Goal: Transaction & Acquisition: Purchase product/service

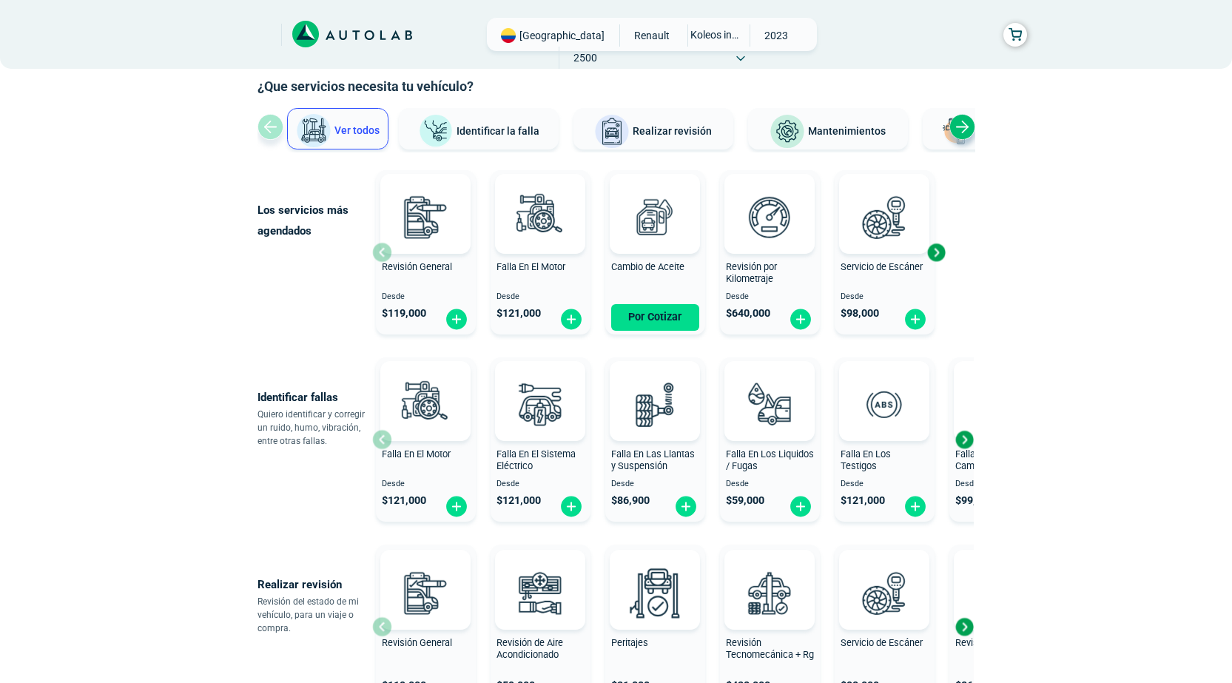
scroll to position [148, 0]
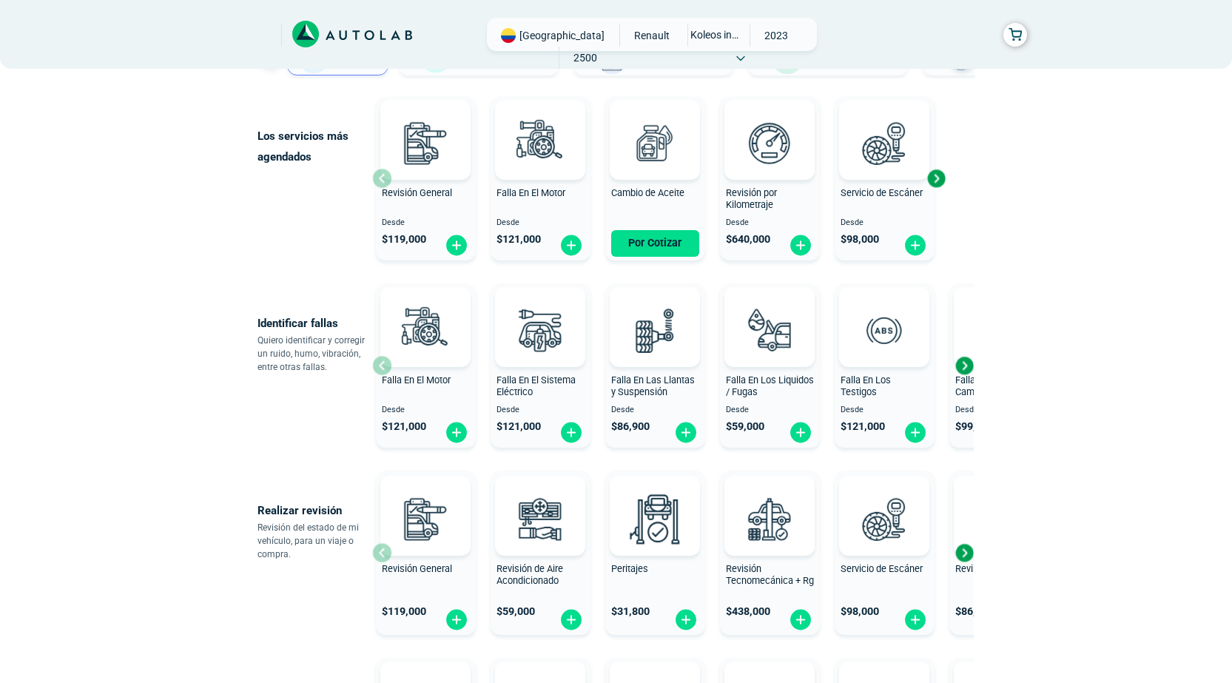
click at [963, 556] on div "Next slide" at bounding box center [964, 553] width 22 height 22
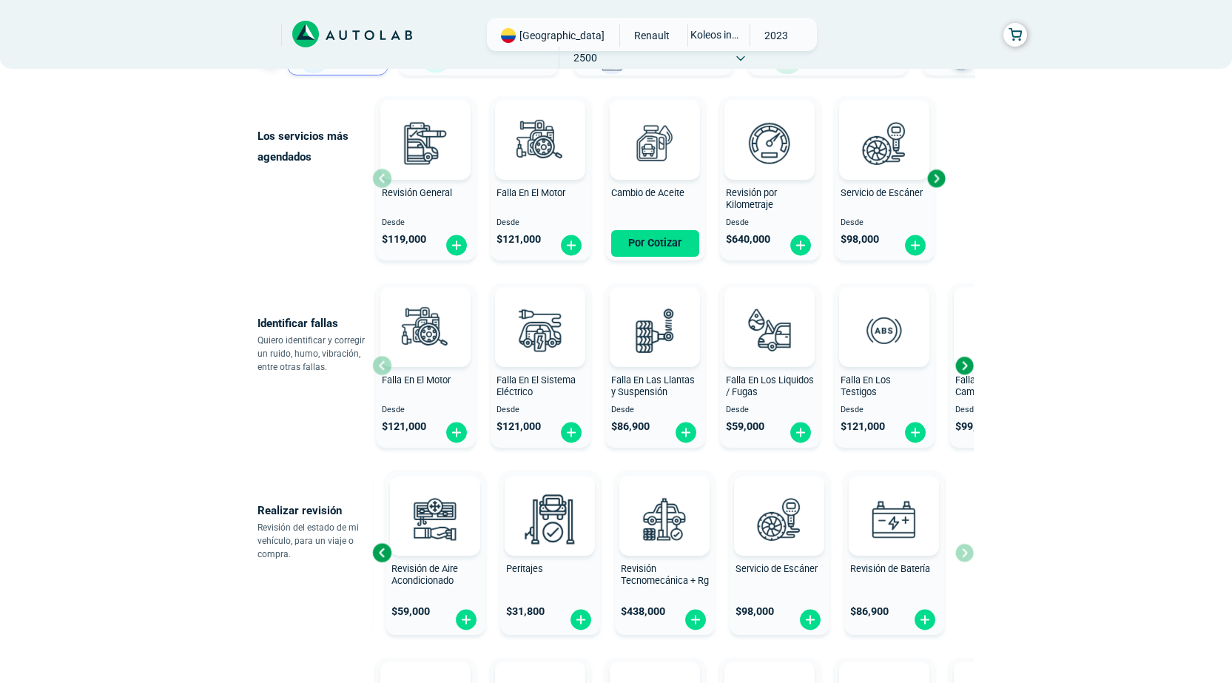
click at [963, 556] on div "Revisión General $ 119,000 Revisión de Aire Acondicionado $ 59,000 Peritajes $ …" at bounding box center [673, 553] width 602 height 176
click at [966, 368] on div "Next slide" at bounding box center [964, 365] width 22 height 22
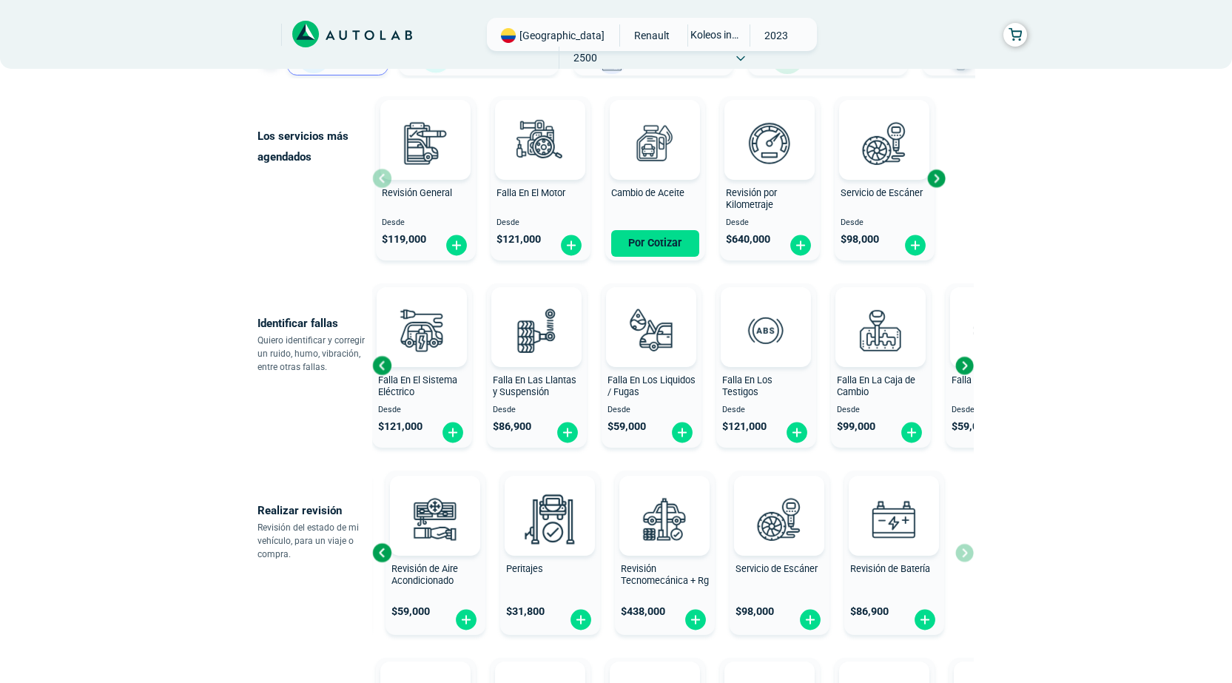
click at [966, 368] on div "Next slide" at bounding box center [964, 365] width 22 height 22
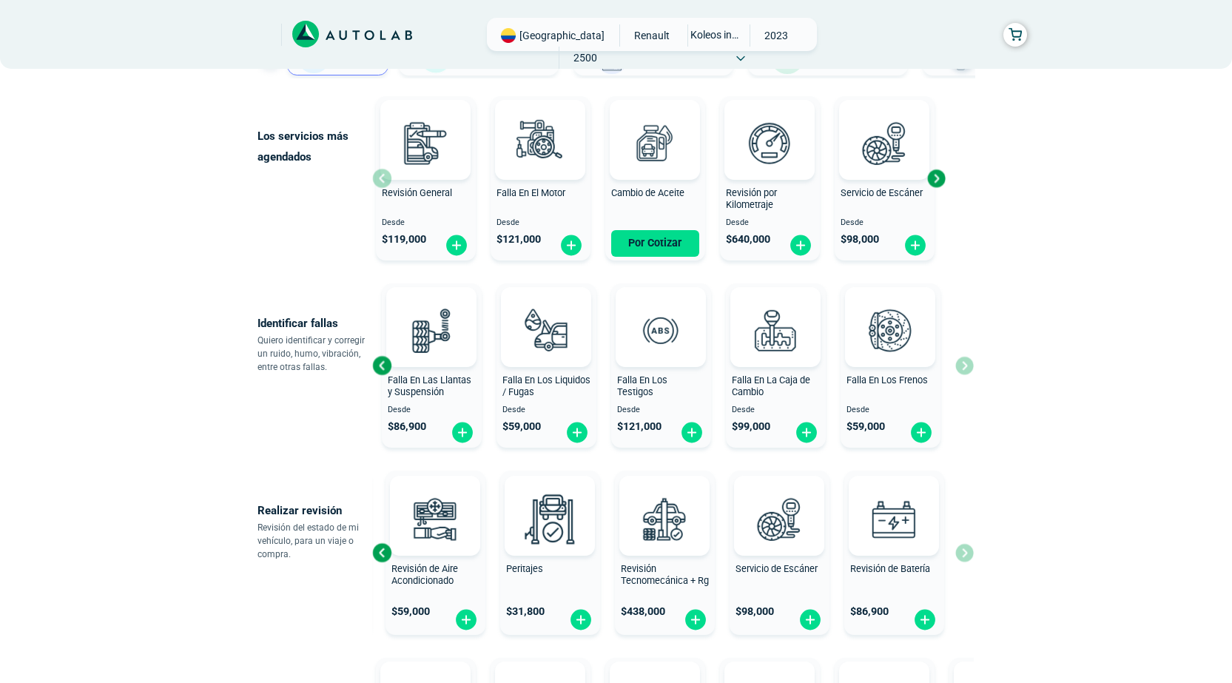
click at [966, 368] on div "Falla En El Motor Desde $ 121,000 Falla En El Sistema Eléctrico Desde $ 121,000…" at bounding box center [673, 366] width 602 height 176
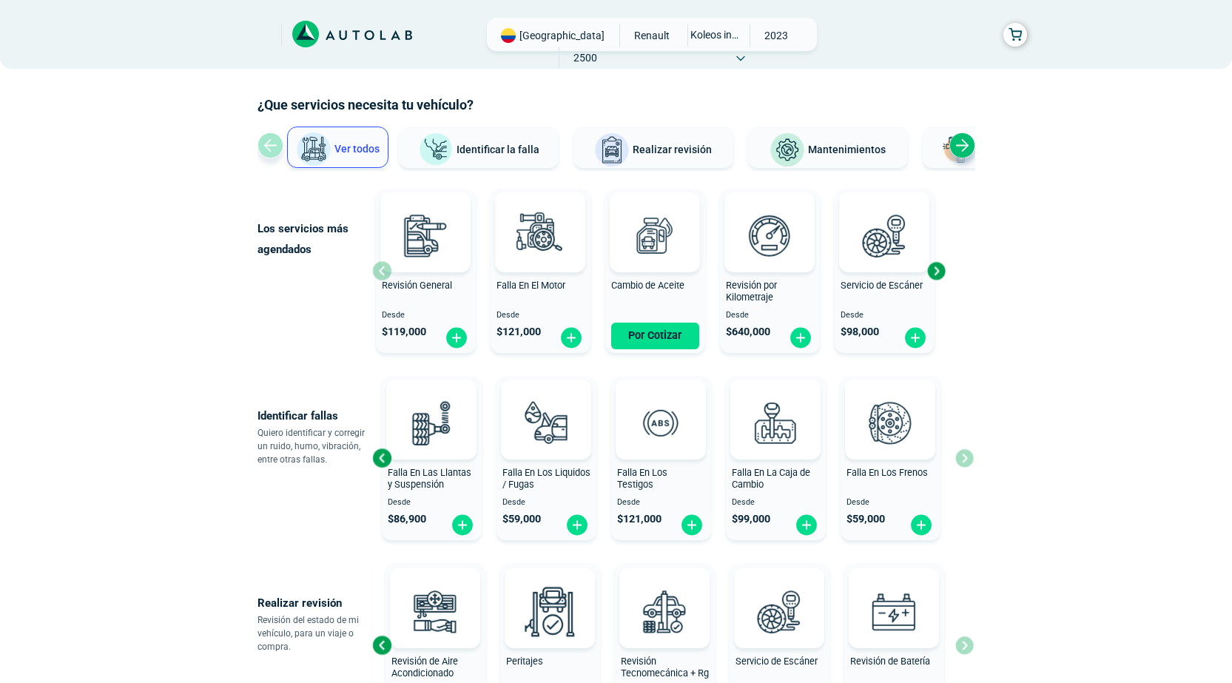
scroll to position [0, 0]
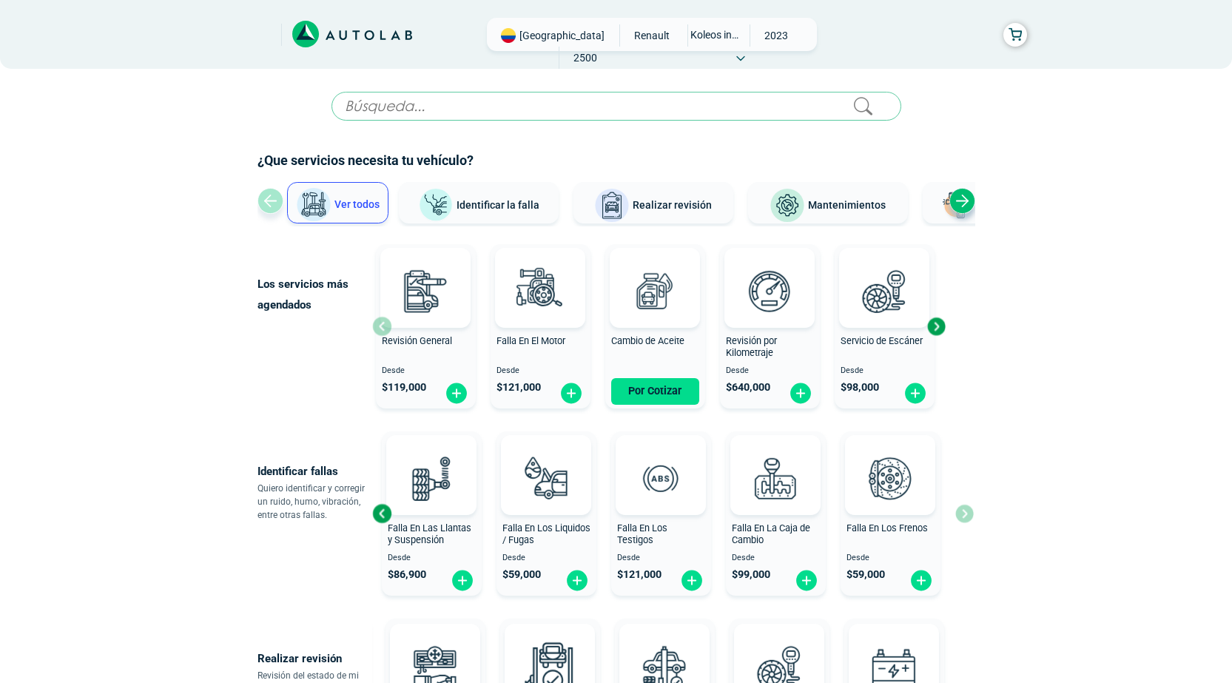
click at [841, 204] on span "Mantenimientos" at bounding box center [847, 205] width 78 height 12
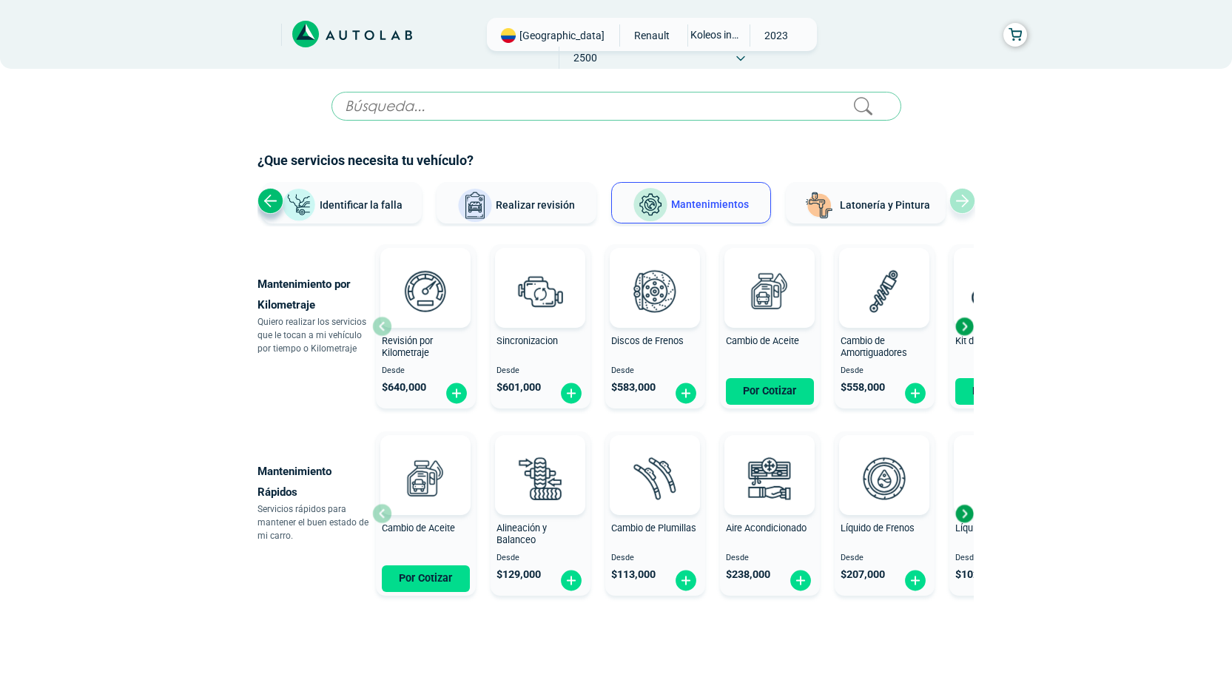
click at [966, 326] on div "Next slide" at bounding box center [964, 326] width 22 height 22
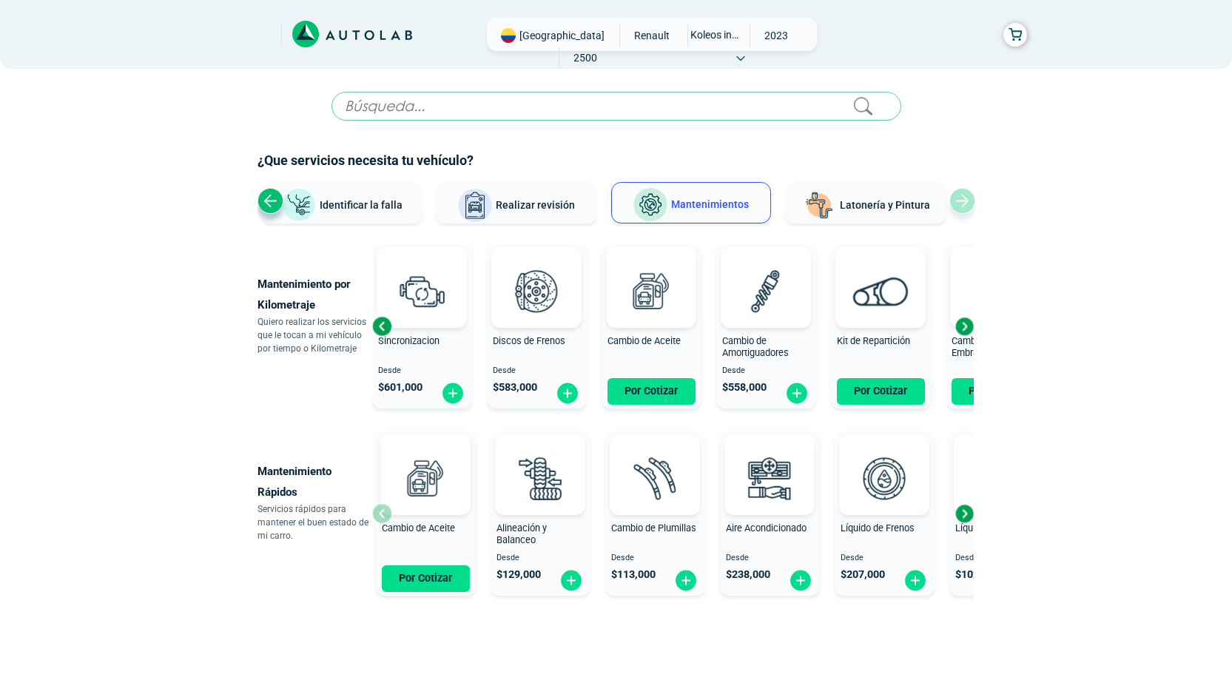
click at [966, 325] on div "Next slide" at bounding box center [964, 326] width 22 height 22
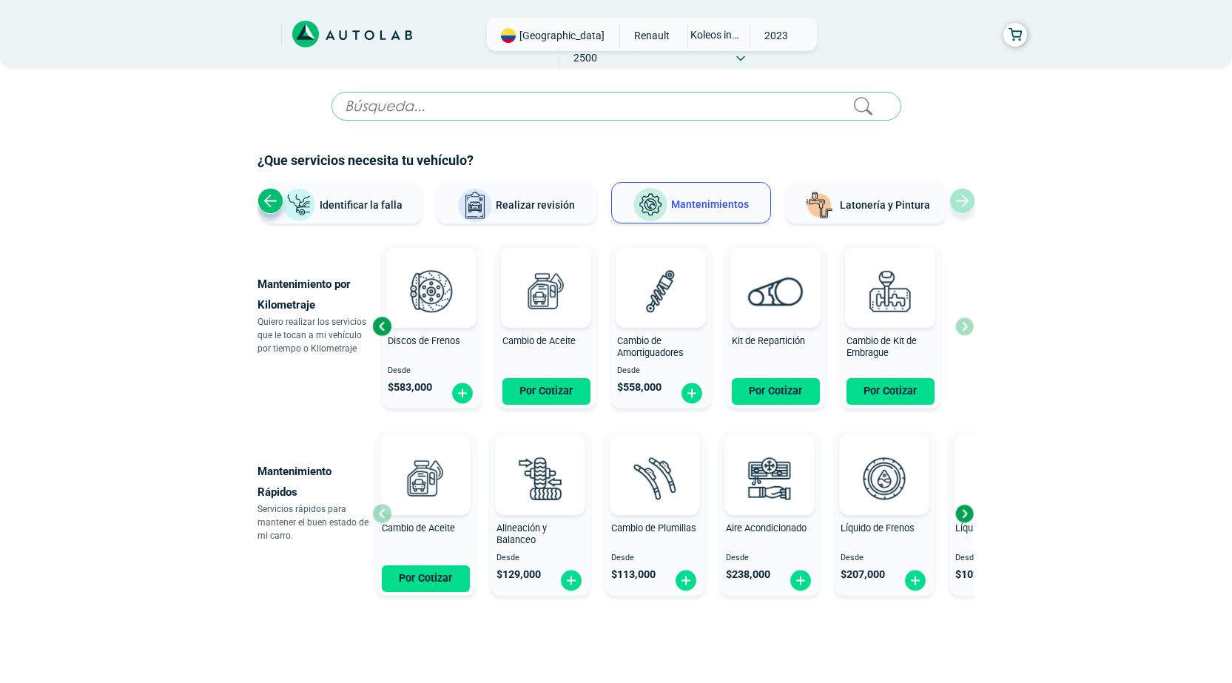
click at [966, 325] on div "Revisión por Kilometraje Desde $ 640,000 Sincronizacion Desde $ 601,000 Discos …" at bounding box center [673, 326] width 602 height 176
click at [962, 517] on div "Next slide" at bounding box center [964, 513] width 22 height 22
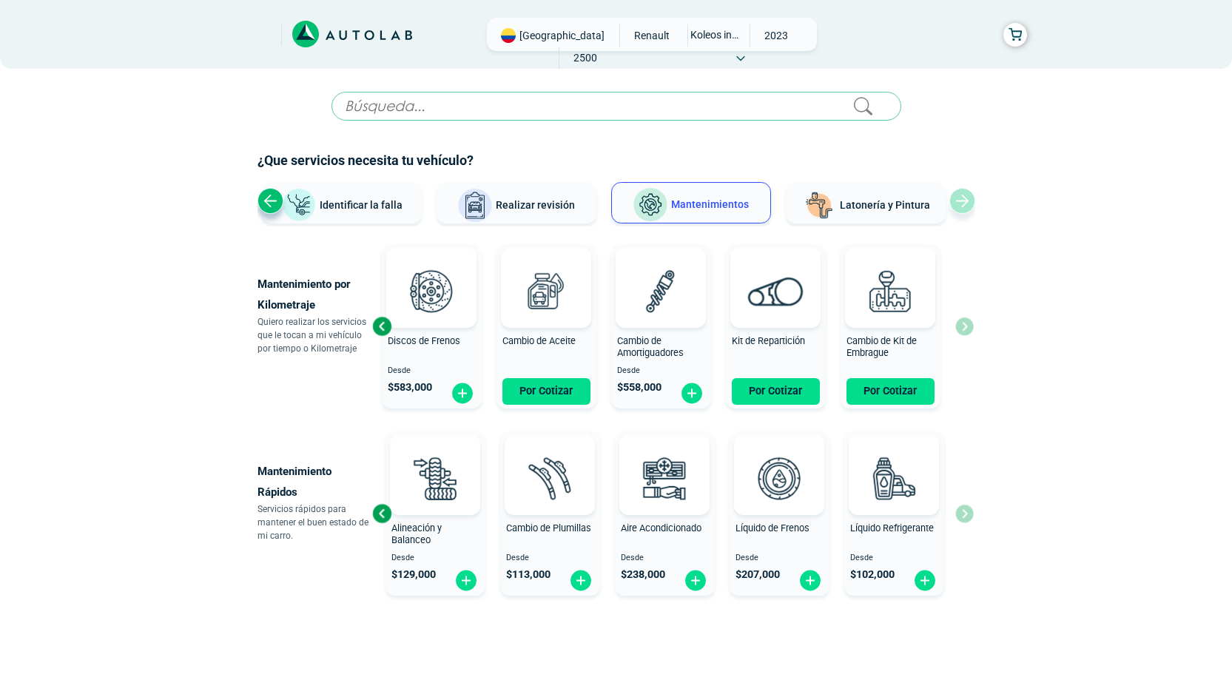
click at [962, 516] on div "Cambio de Aceite Por Cotizar Alineación y Balanceo Desde $ 129,000 Cambio de Pl…" at bounding box center [673, 514] width 602 height 176
click at [374, 514] on div "Previous slide" at bounding box center [382, 513] width 22 height 22
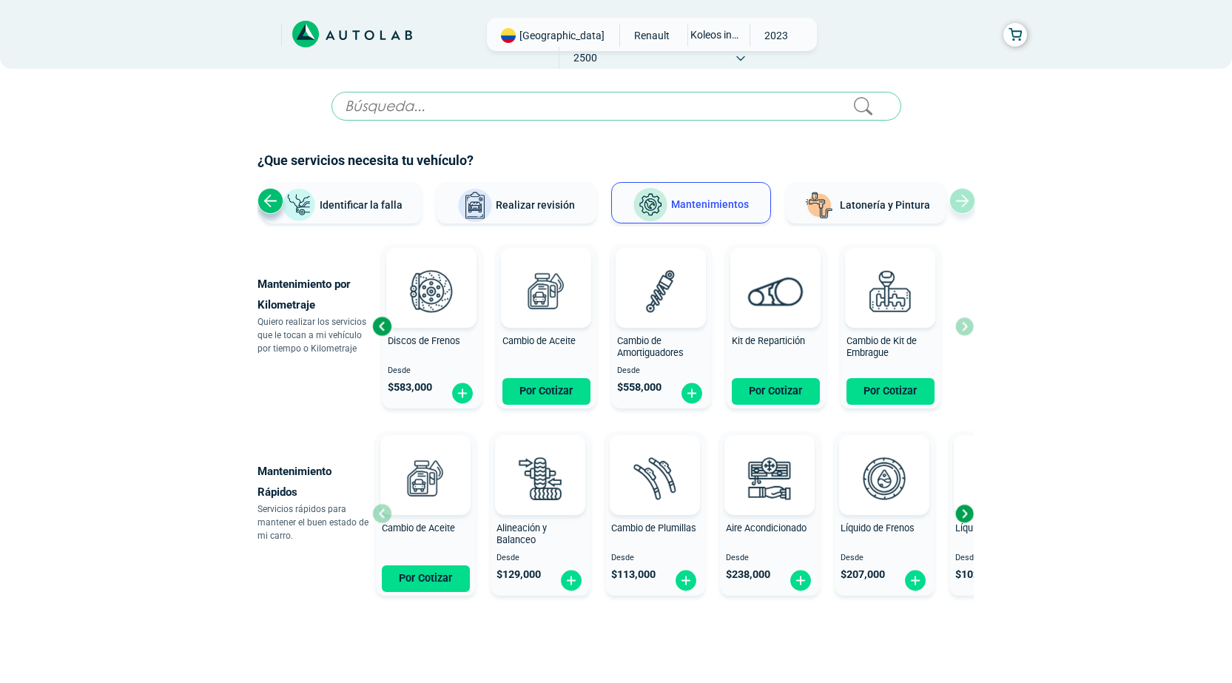
click at [374, 514] on div "Cambio de Aceite Por Cotizar Alineación y Balanceo Desde $ 129,000 Cambio de Pl…" at bounding box center [673, 514] width 602 height 176
click at [381, 514] on div "Cambio de Aceite Por Cotizar" at bounding box center [426, 513] width 100 height 157
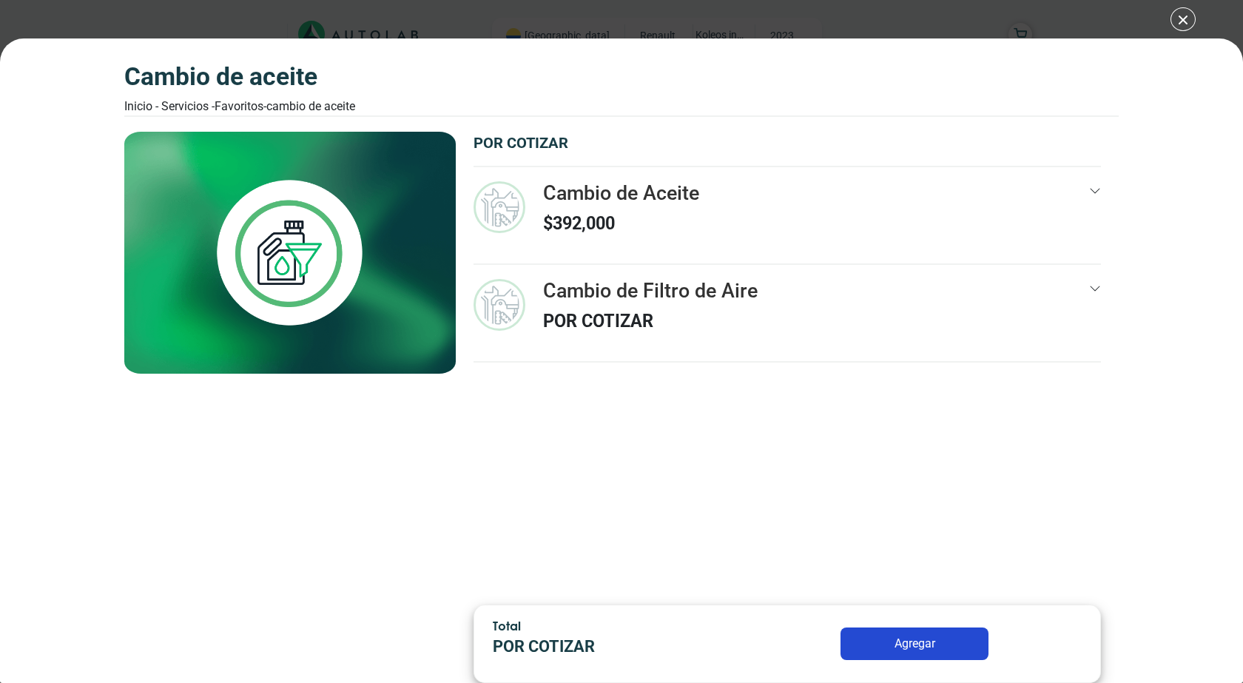
click at [381, 514] on div "Cambio de Aceite" at bounding box center [290, 363] width 332 height 463
click at [382, 514] on div "Cambio de Aceite" at bounding box center [290, 363] width 332 height 463
